Goal: Information Seeking & Learning: Learn about a topic

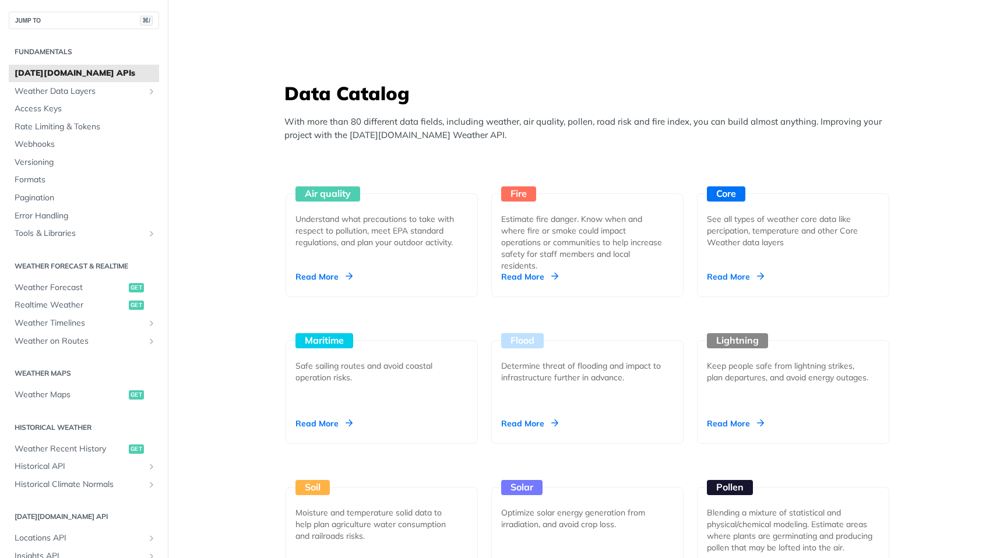
scroll to position [945, 0]
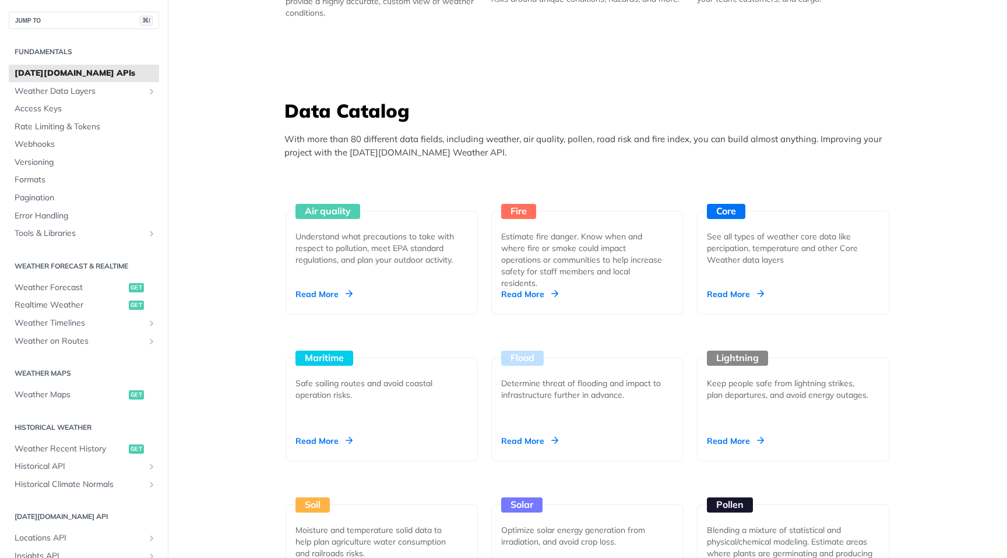
click at [350, 141] on p "With more than 80 different data fields, including weather, air quality, pollen…" at bounding box center [590, 146] width 612 height 26
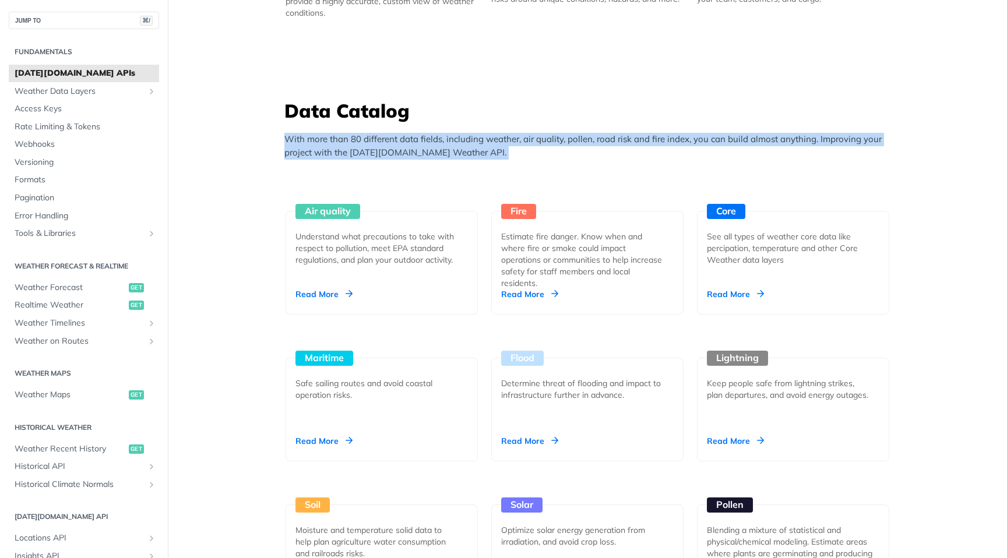
click at [350, 141] on p "With more than 80 different data fields, including weather, air quality, pollen…" at bounding box center [590, 146] width 612 height 26
click at [478, 153] on p "With more than 80 different data fields, including weather, air quality, pollen…" at bounding box center [590, 146] width 612 height 26
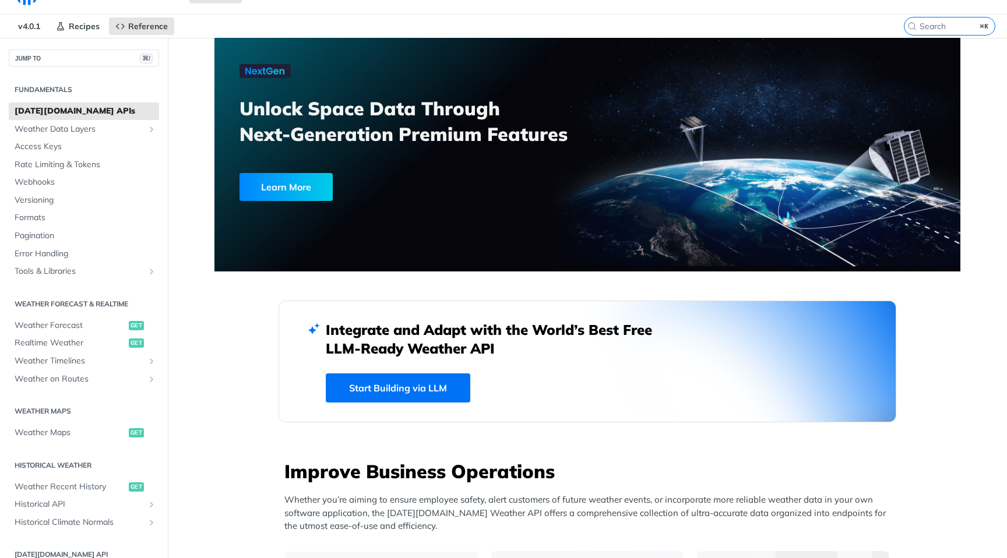
scroll to position [0, 0]
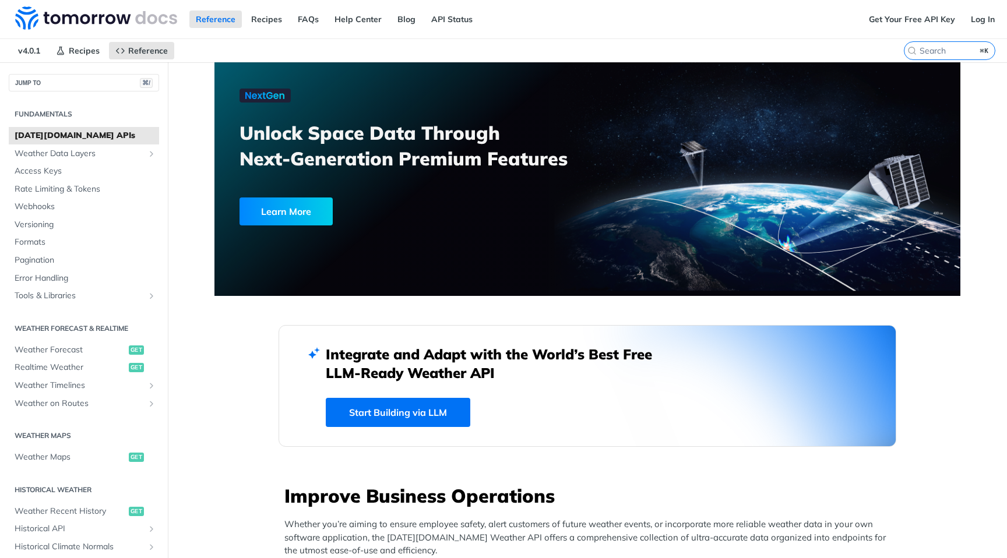
click at [288, 136] on h3 "Unlock Space Data Through Next-Generation Premium Features" at bounding box center [419, 145] width 361 height 51
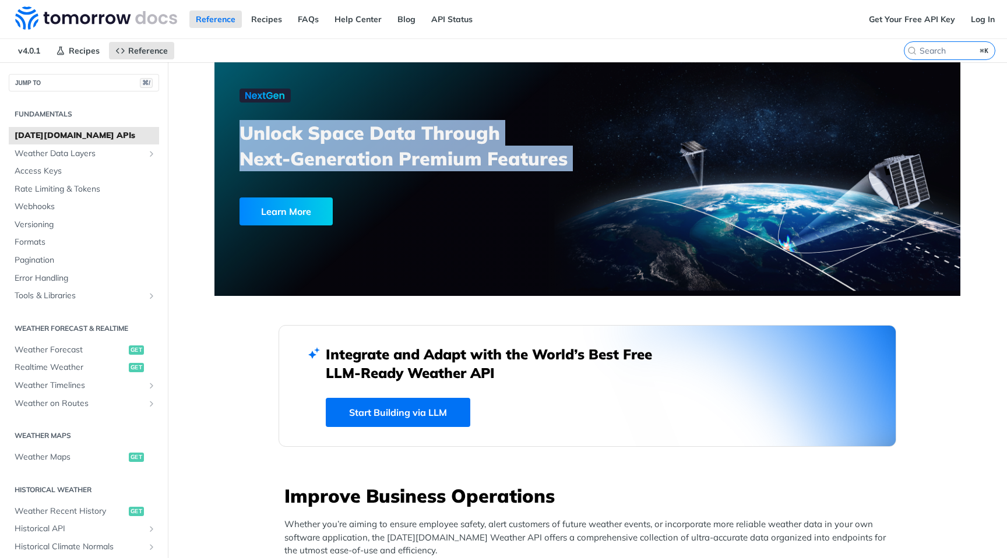
drag, startPoint x: 288, startPoint y: 136, endPoint x: 296, endPoint y: 151, distance: 17.5
click at [296, 151] on h3 "Unlock Space Data Through Next-Generation Premium Features" at bounding box center [419, 145] width 361 height 51
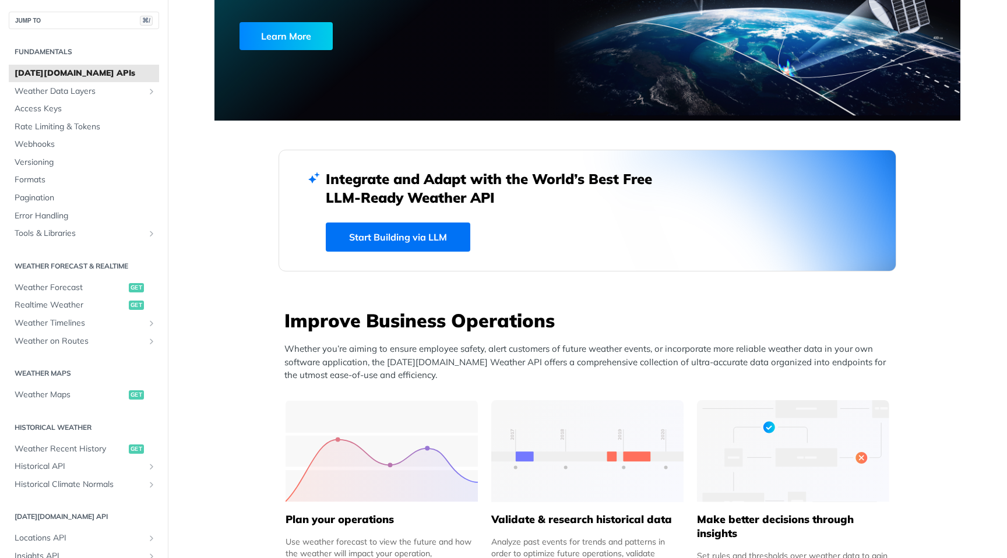
scroll to position [179, 0]
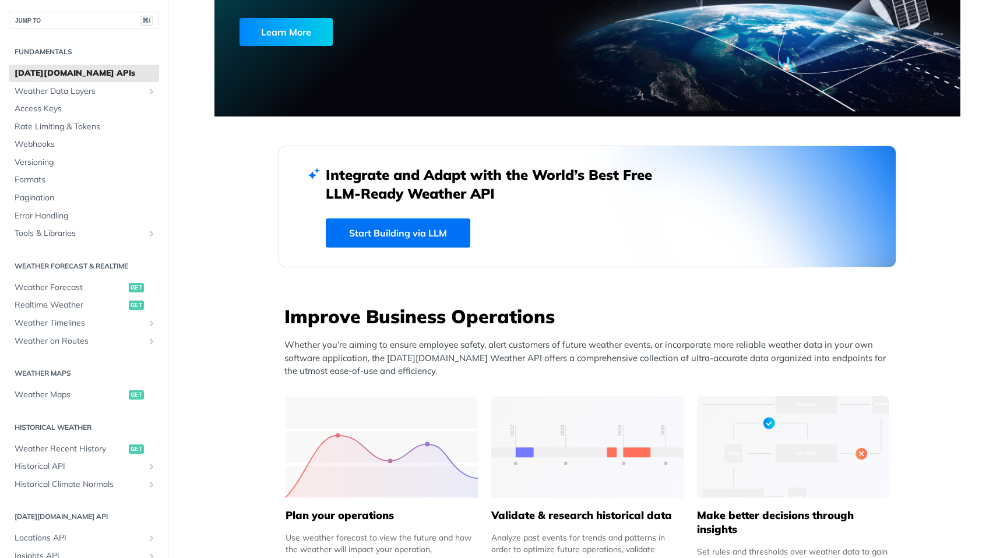
click at [392, 237] on link "Start Building via LLM" at bounding box center [398, 233] width 145 height 29
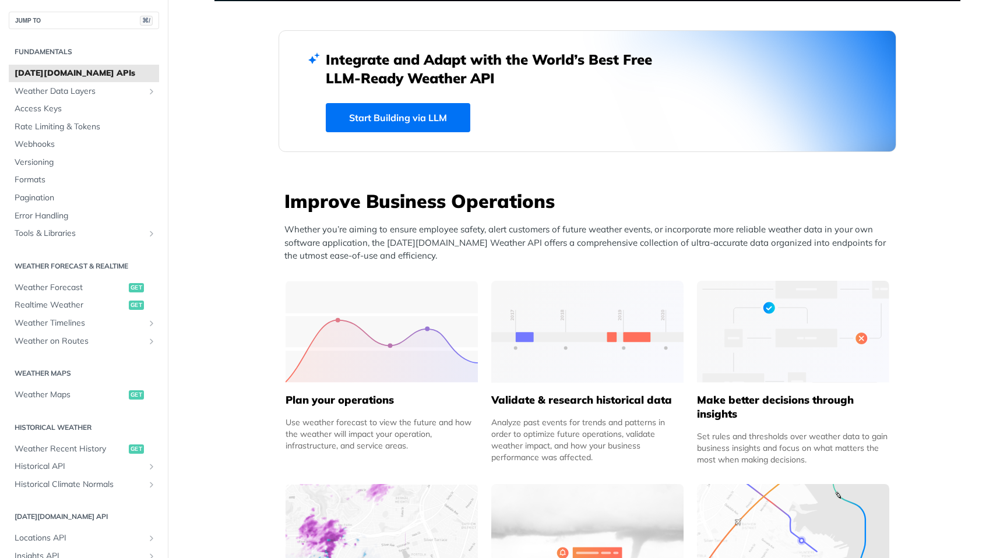
scroll to position [333, 0]
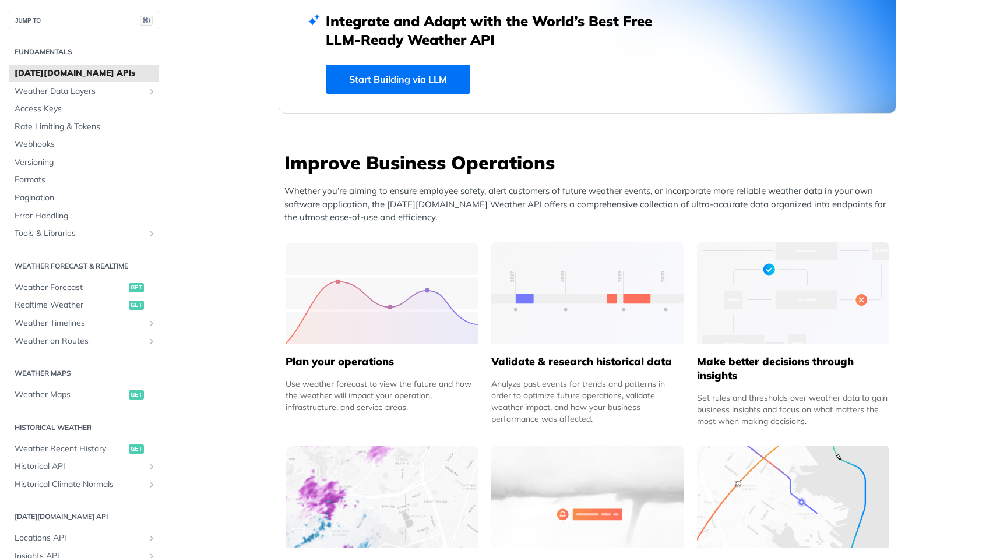
click at [292, 188] on p "Whether you’re aiming to ensure employee safety, alert customers of future weat…" at bounding box center [590, 205] width 612 height 40
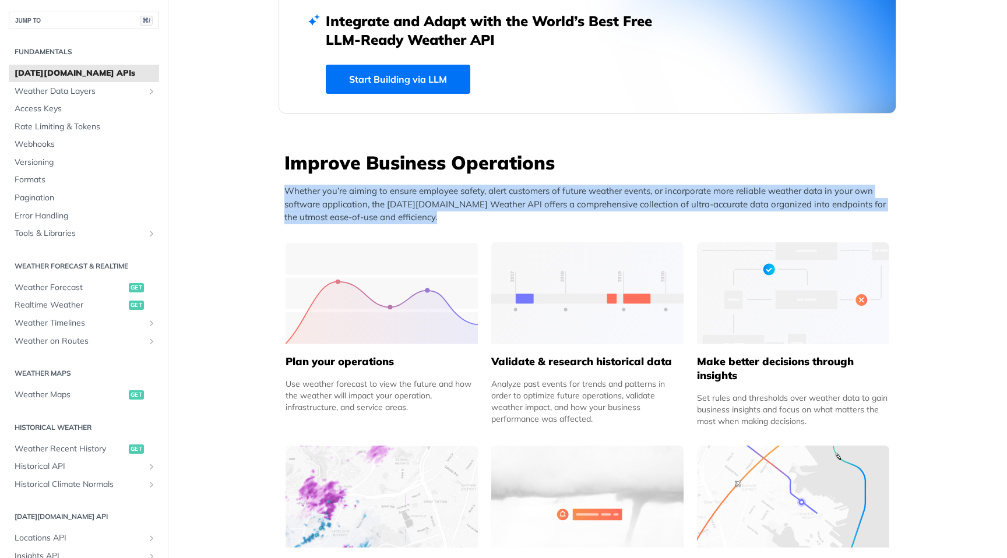
click at [292, 188] on p "Whether you’re aiming to ensure employee safety, alert customers of future weat…" at bounding box center [590, 205] width 612 height 40
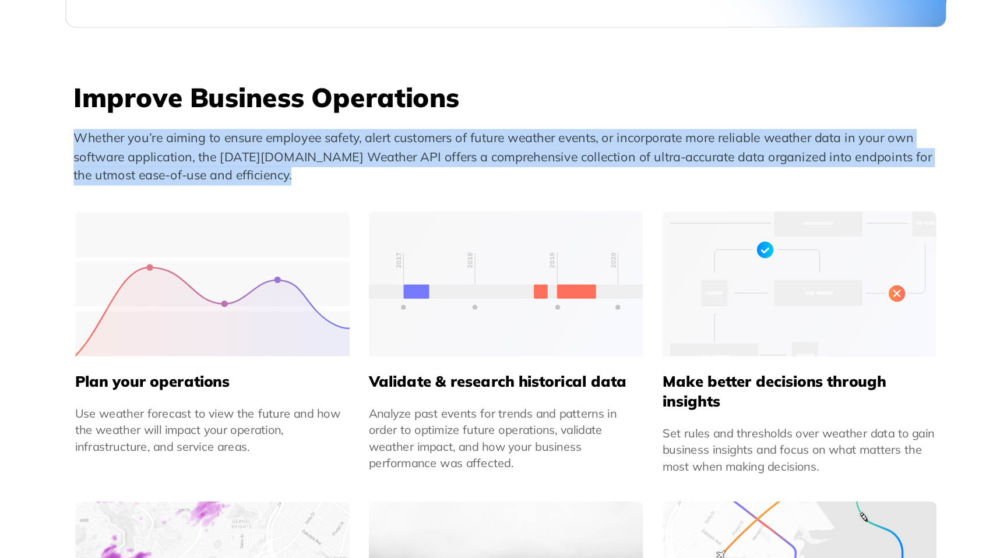
scroll to position [371, 0]
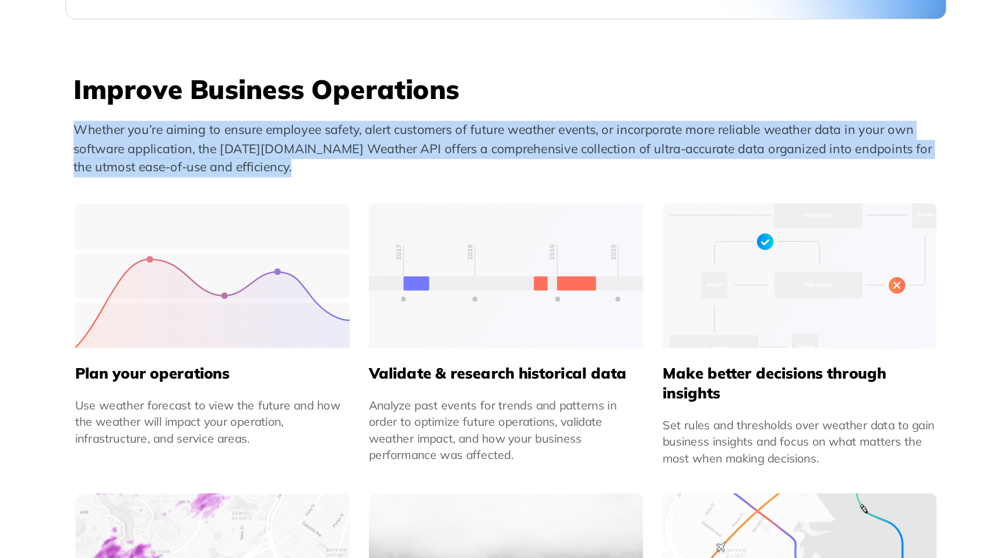
click at [289, 167] on p "Whether you’re aiming to ensure employee safety, alert customers of future weat…" at bounding box center [590, 167] width 612 height 40
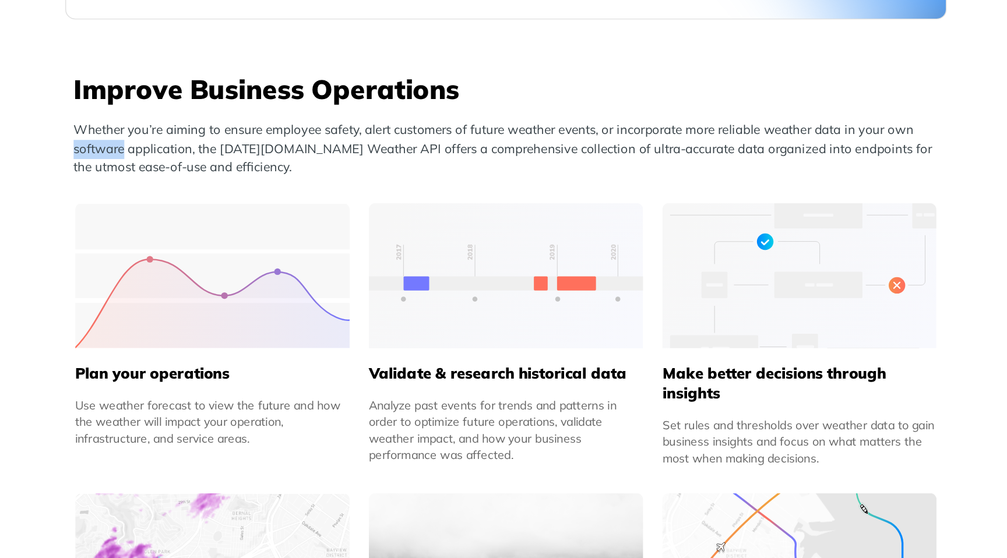
click at [289, 167] on p "Whether you’re aiming to ensure employee safety, alert customers of future weat…" at bounding box center [590, 167] width 612 height 40
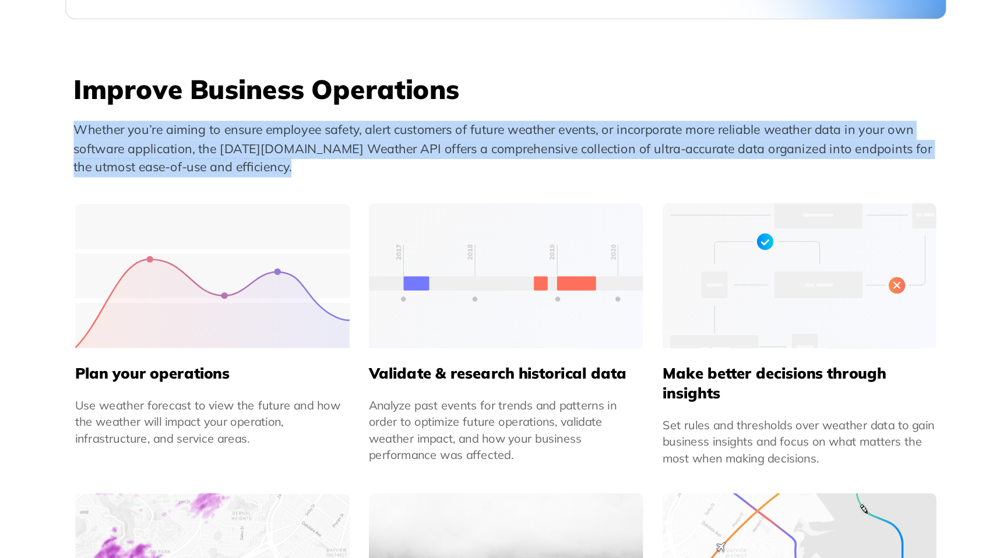
click at [289, 167] on p "Whether you’re aiming to ensure employee safety, alert customers of future weat…" at bounding box center [590, 167] width 612 height 40
click at [453, 167] on p "Whether you’re aiming to ensure employee safety, alert customers of future weat…" at bounding box center [590, 167] width 612 height 40
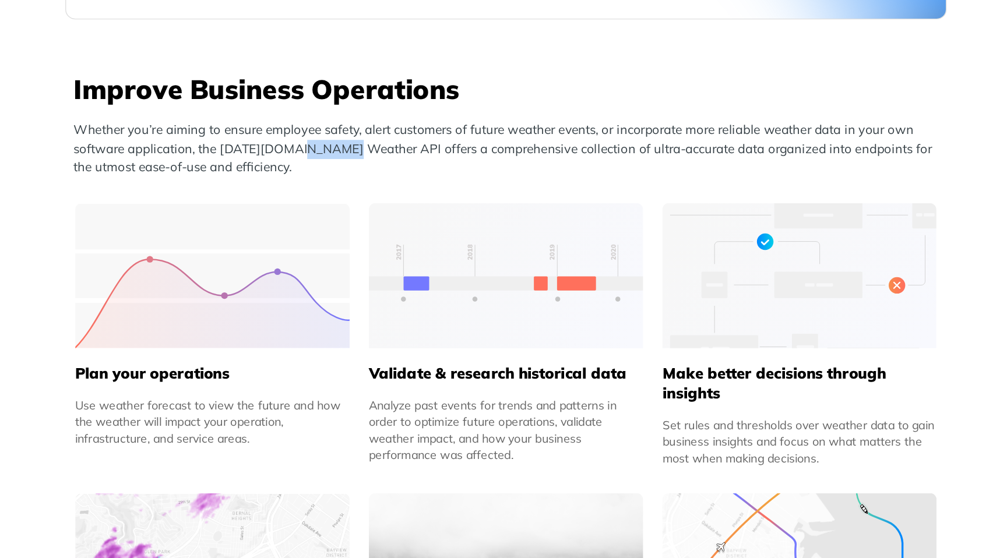
click at [453, 167] on p "Whether you’re aiming to ensure employee safety, alert customers of future weat…" at bounding box center [590, 167] width 612 height 40
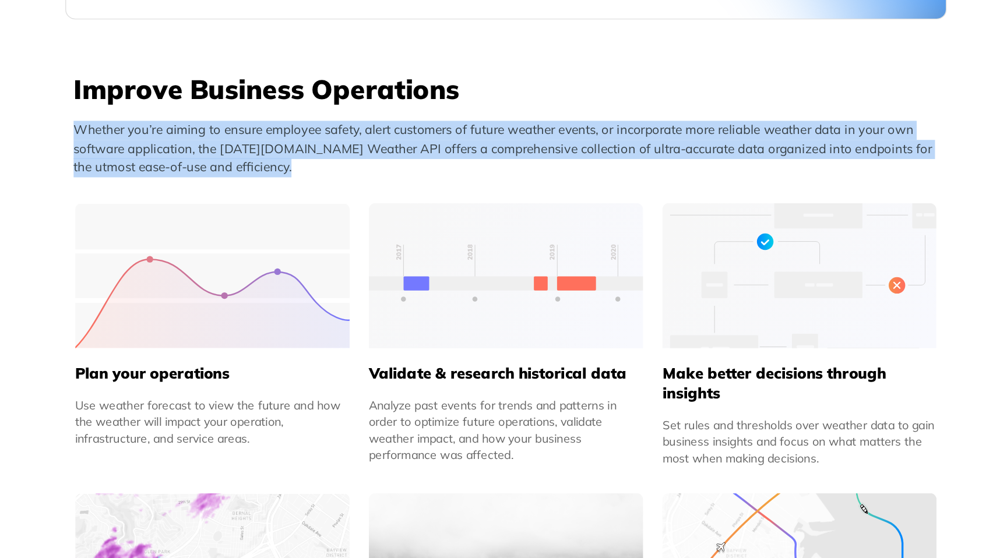
click at [453, 167] on p "Whether you’re aiming to ensure employee safety, alert customers of future weat…" at bounding box center [590, 167] width 612 height 40
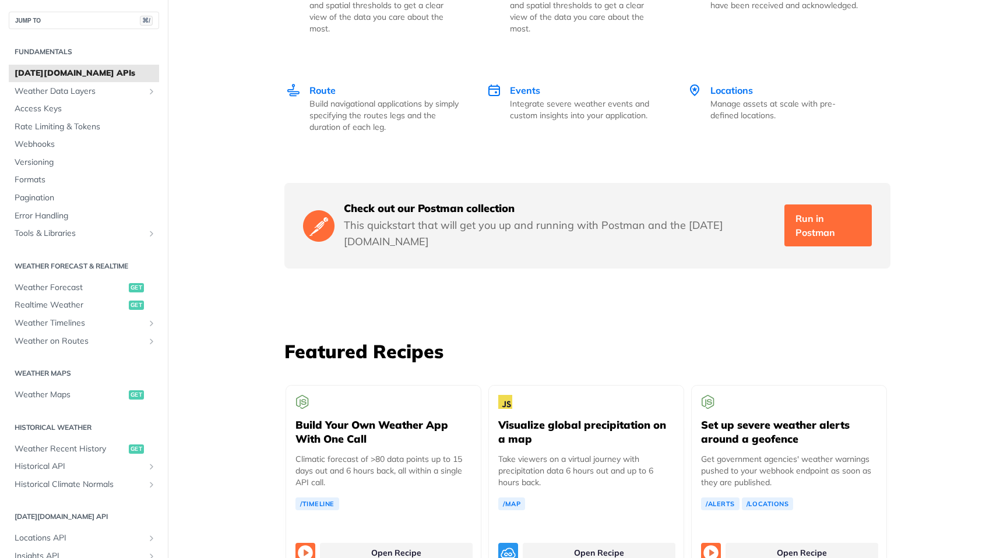
scroll to position [1847, 0]
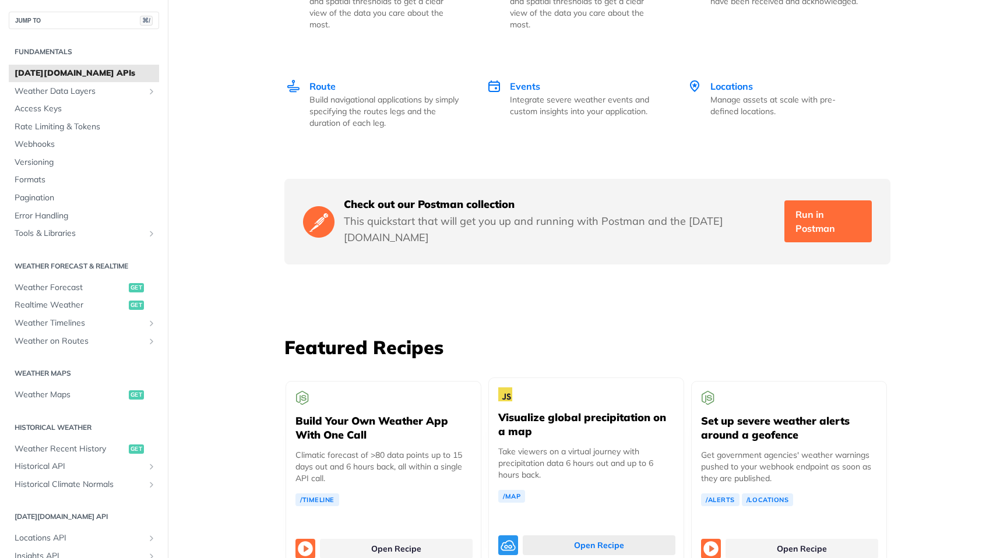
click at [547, 535] on link "Open Recipe" at bounding box center [599, 545] width 153 height 20
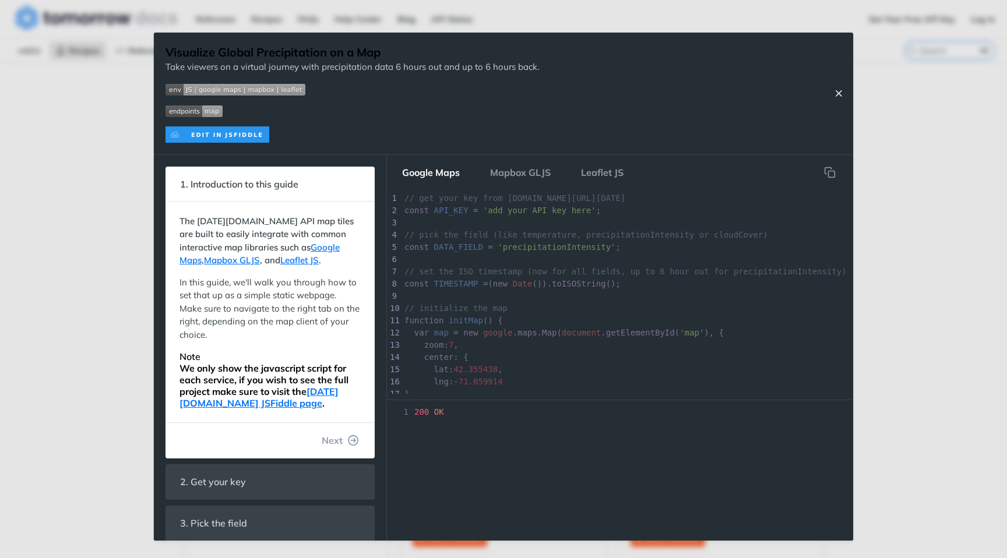
click at [838, 95] on icon "Close Recipe" at bounding box center [838, 93] width 10 height 10
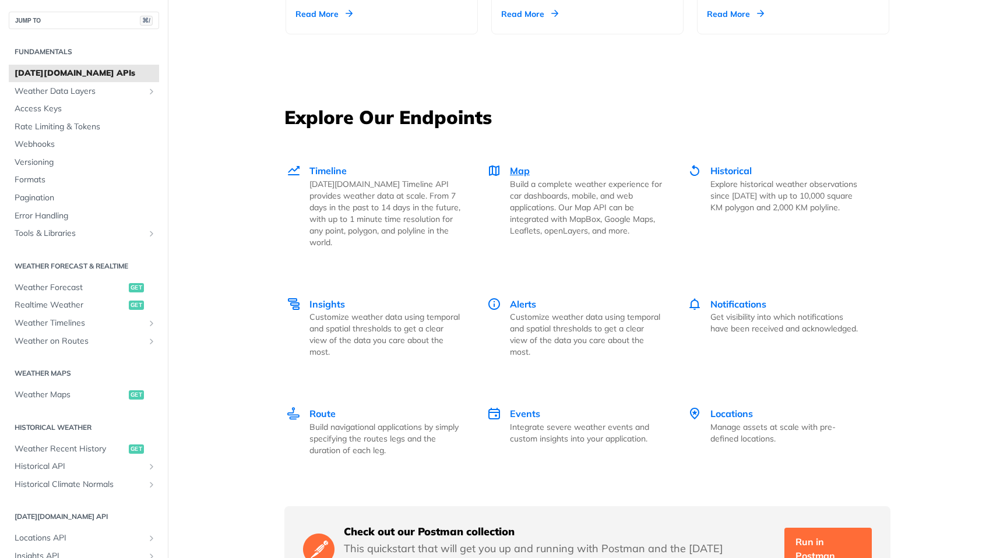
scroll to position [1522, 0]
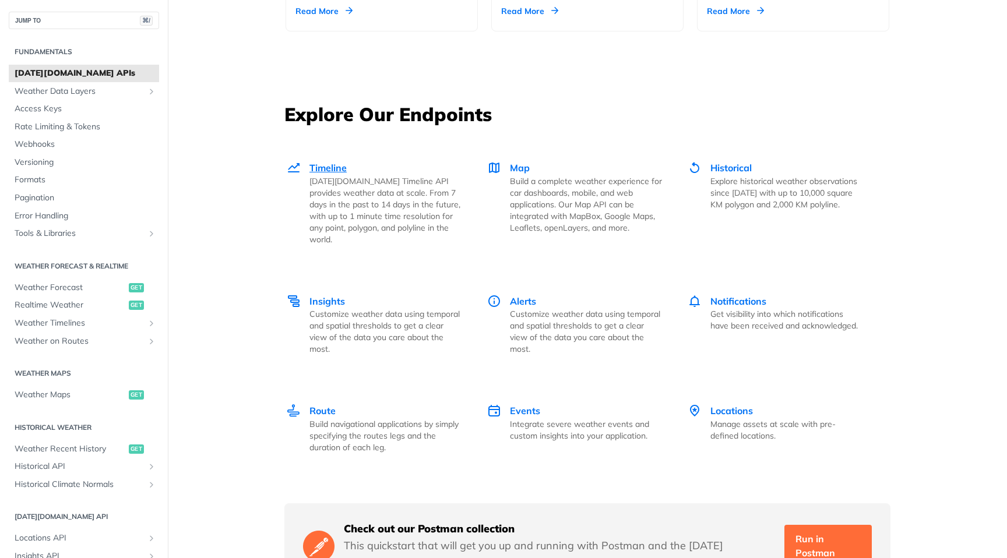
click at [322, 191] on p "Tomorrow.io Timeline API provides weather data at scale. From 7 days in the pas…" at bounding box center [385, 210] width 152 height 70
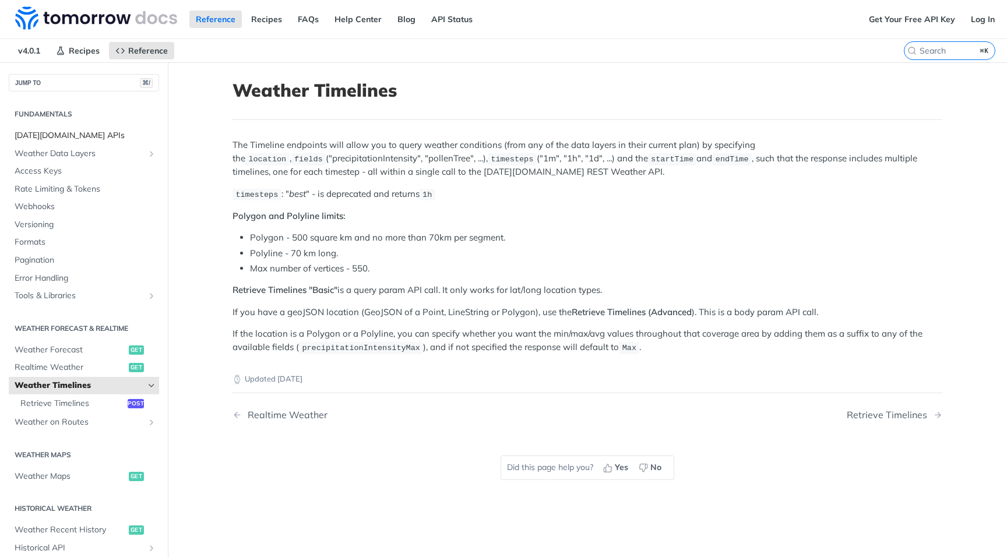
click at [98, 140] on span "[DATE][DOMAIN_NAME] APIs" at bounding box center [86, 136] width 142 height 12
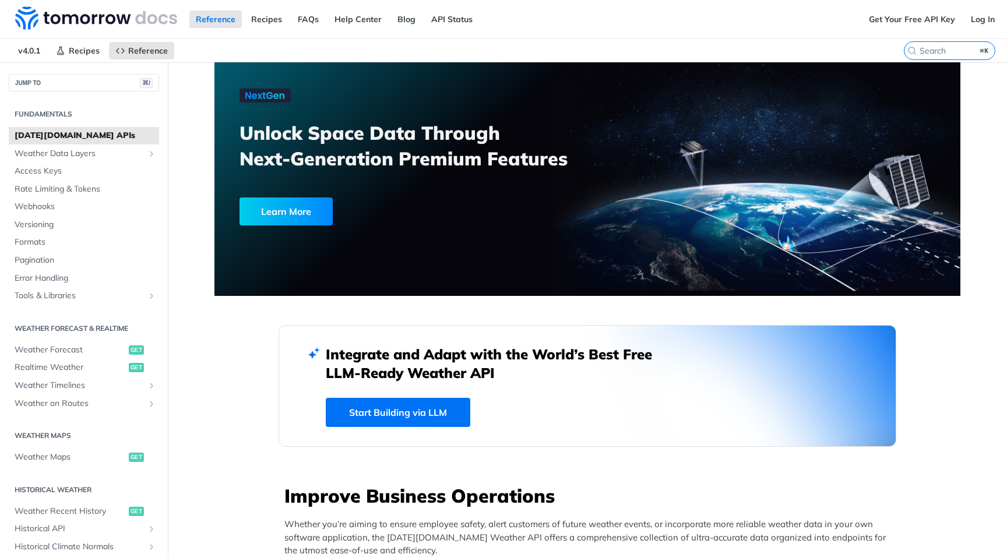
click at [291, 224] on div "Learn More" at bounding box center [285, 212] width 93 height 28
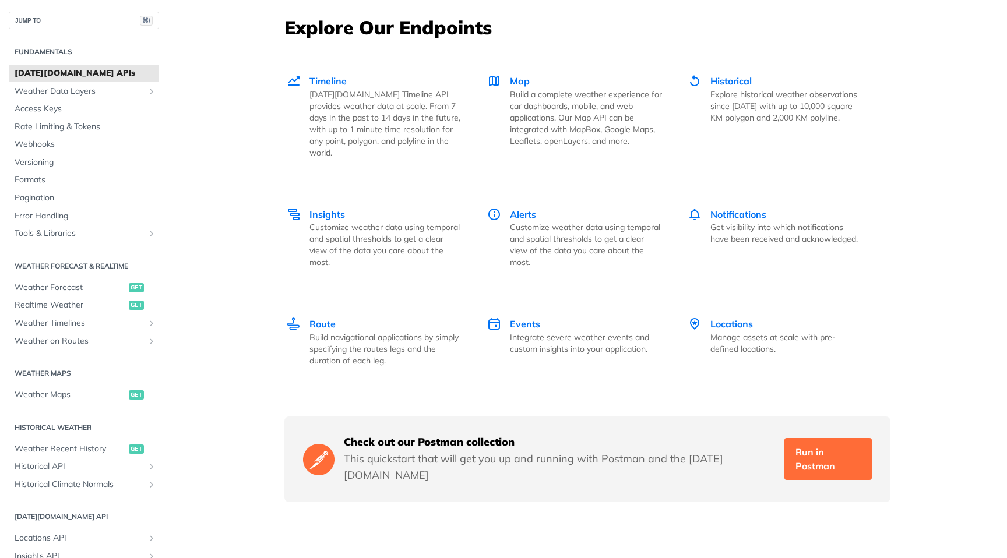
scroll to position [1654, 0]
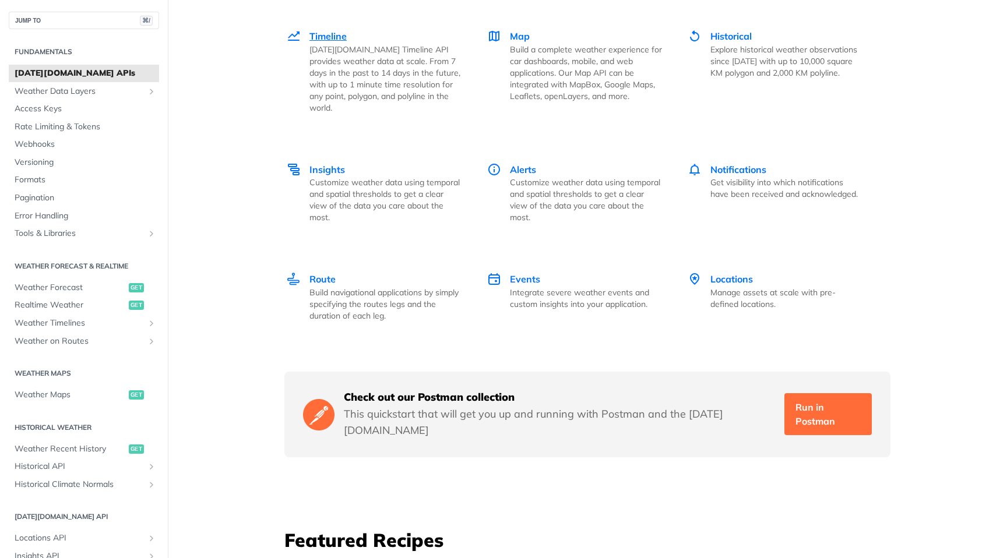
click at [322, 34] on span "Timeline" at bounding box center [327, 36] width 37 height 12
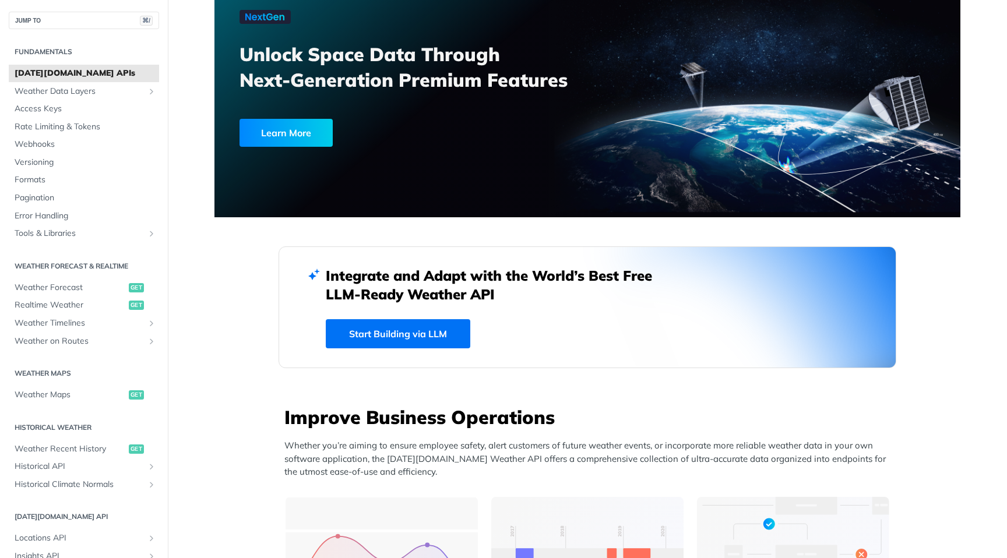
scroll to position [0, 0]
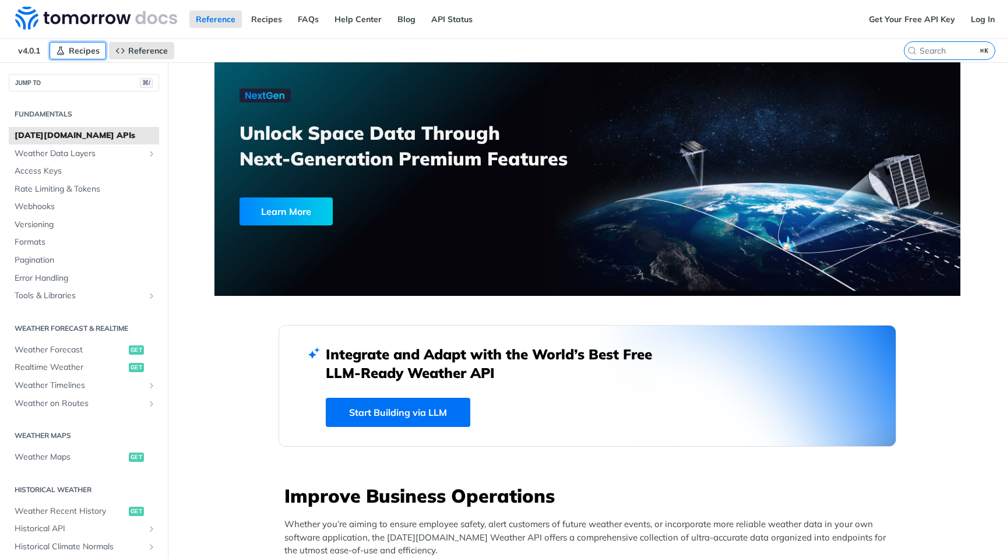
click at [82, 52] on span "Recipes" at bounding box center [84, 50] width 31 height 10
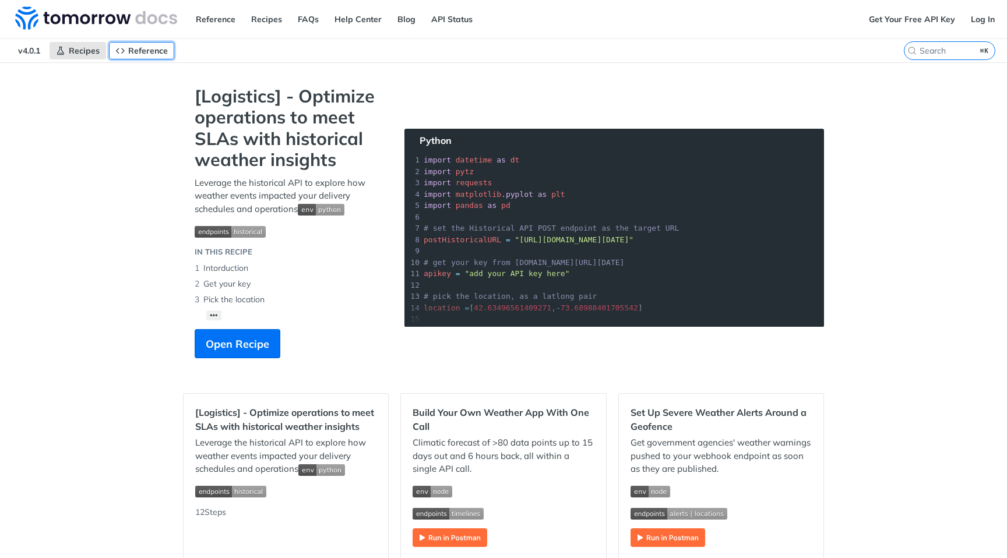
drag, startPoint x: 147, startPoint y: 44, endPoint x: 162, endPoint y: 59, distance: 20.6
click at [147, 44] on link "Reference" at bounding box center [141, 50] width 65 height 17
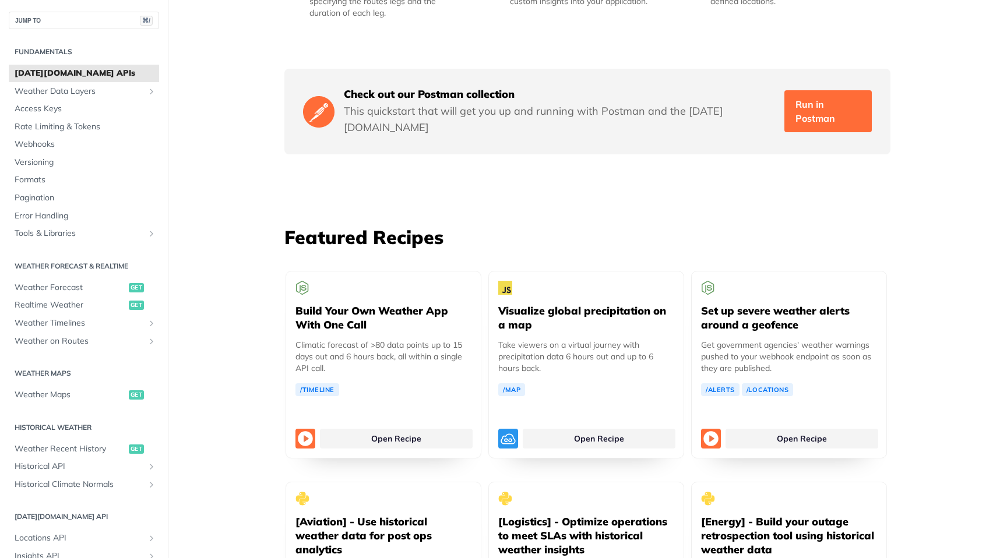
scroll to position [1964, 0]
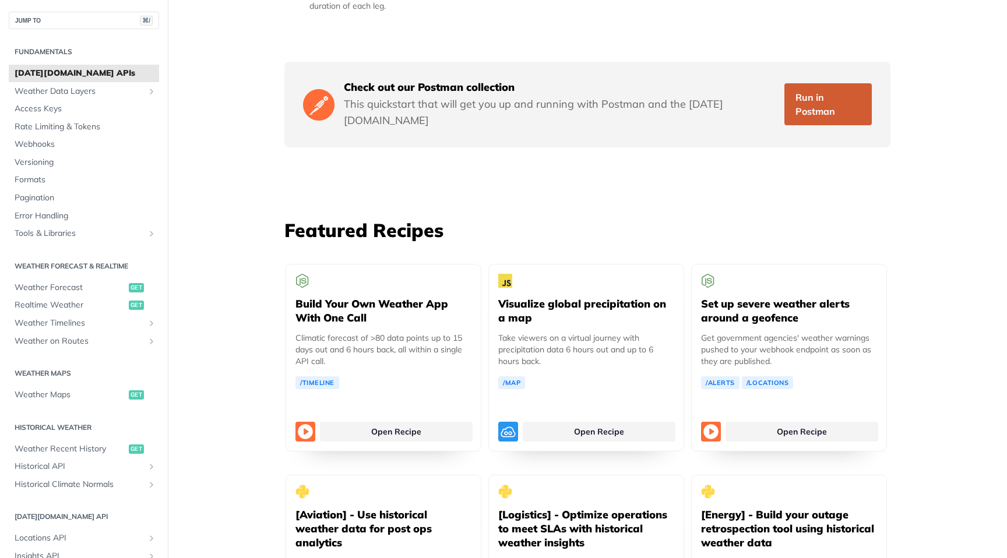
click at [820, 89] on link "Run in Postman" at bounding box center [827, 104] width 87 height 42
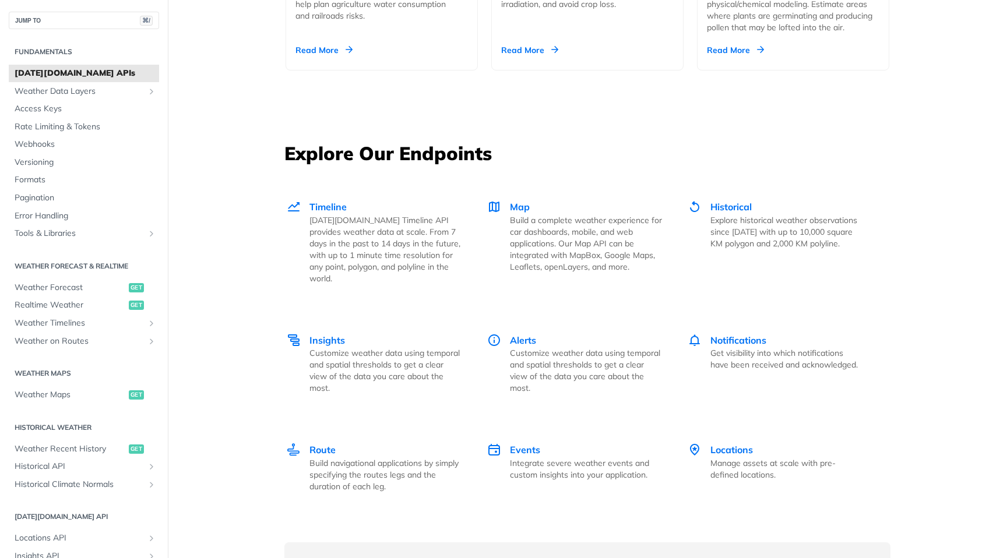
scroll to position [1489, 0]
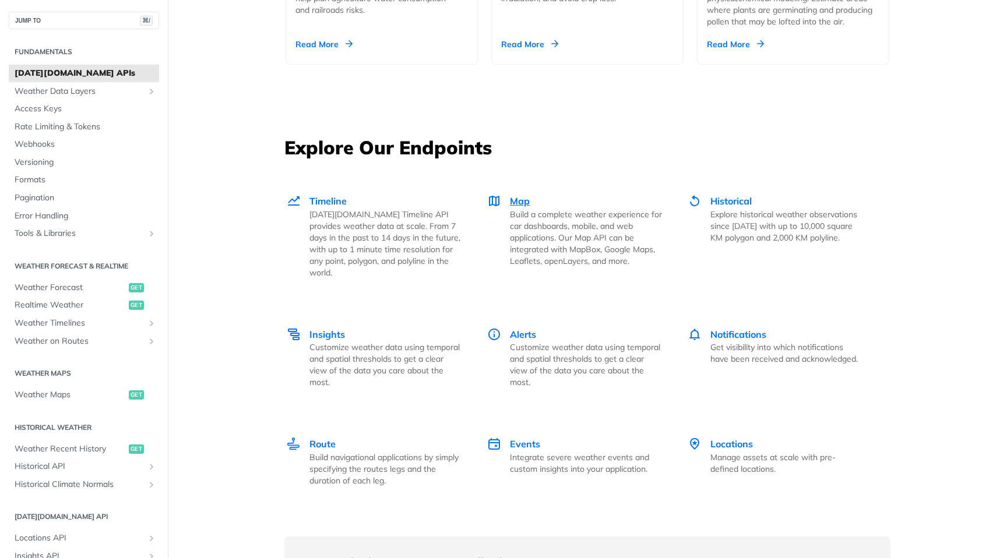
click at [520, 209] on p "Build a complete weather experience for car dashboards, mobile, and web applica…" at bounding box center [586, 238] width 152 height 58
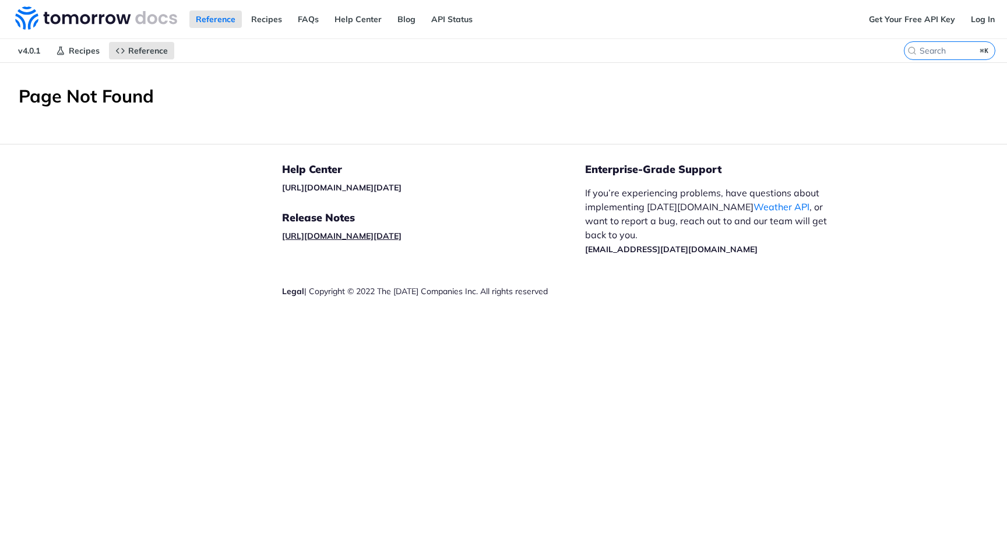
click at [401, 236] on link "[URL][DOMAIN_NAME][DATE]" at bounding box center [341, 236] width 119 height 10
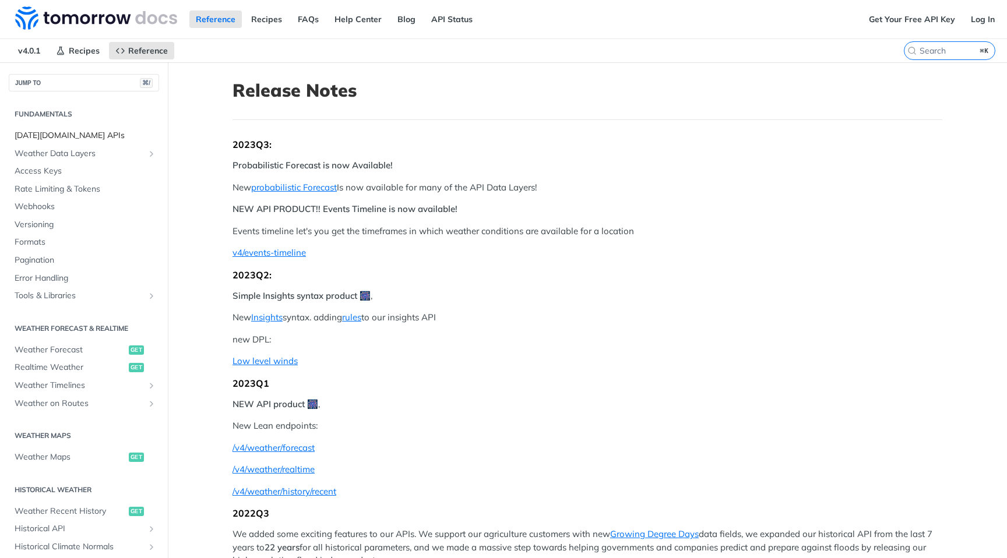
click at [107, 135] on span "[DATE][DOMAIN_NAME] APIs" at bounding box center [86, 136] width 142 height 12
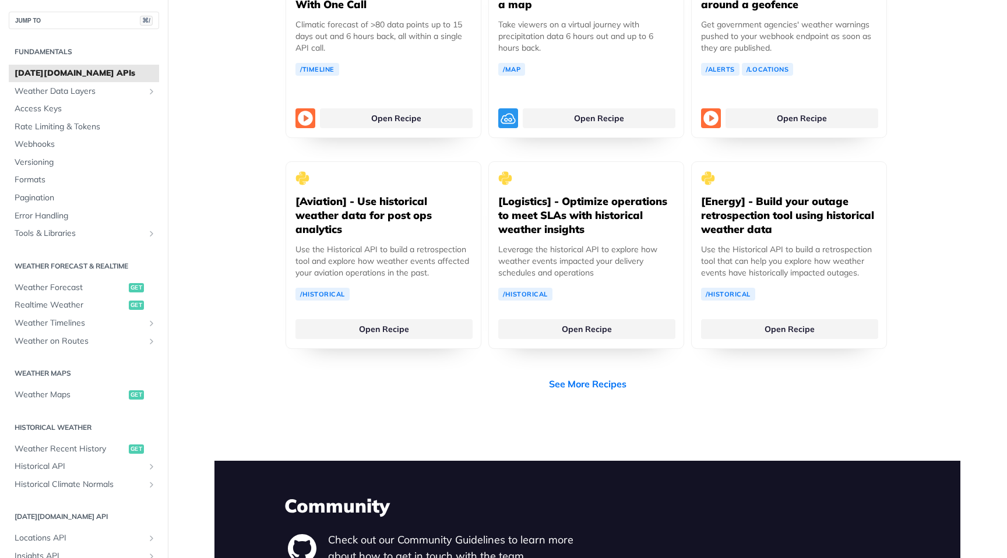
scroll to position [2266, 0]
